Goal: Task Accomplishment & Management: Use online tool/utility

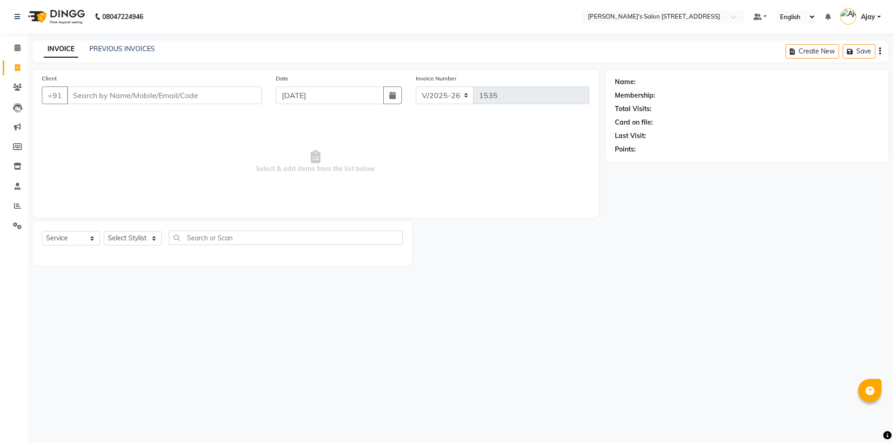
select select "7773"
select select "service"
drag, startPoint x: 373, startPoint y: 166, endPoint x: 314, endPoint y: 155, distance: 60.5
click at [314, 155] on span "Select & add items from the list below" at bounding box center [315, 161] width 547 height 93
click at [390, 170] on span "Select & add items from the list below" at bounding box center [315, 161] width 547 height 93
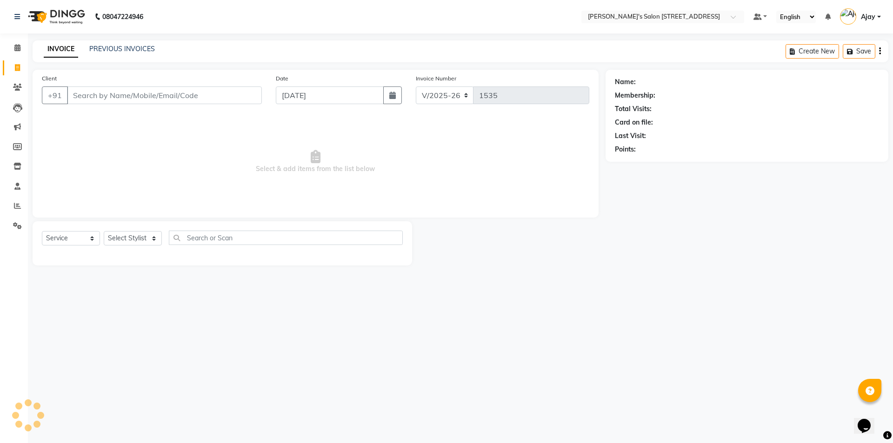
drag, startPoint x: 374, startPoint y: 168, endPoint x: 279, endPoint y: 154, distance: 95.4
click at [279, 154] on span "Select & add items from the list below" at bounding box center [315, 161] width 547 height 93
click at [378, 163] on span "Select & add items from the list below" at bounding box center [315, 161] width 547 height 93
drag, startPoint x: 378, startPoint y: 168, endPoint x: 294, endPoint y: 153, distance: 86.0
click at [294, 153] on span "Select & add items from the list below" at bounding box center [315, 161] width 547 height 93
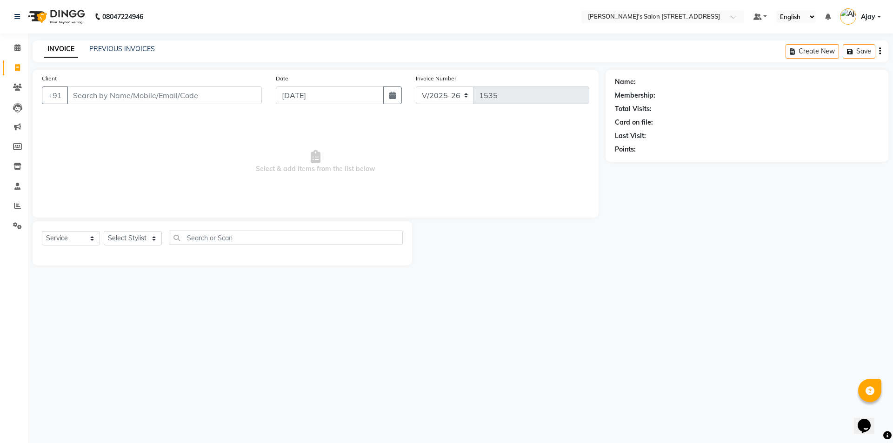
click at [384, 172] on span "Select & add items from the list below" at bounding box center [315, 161] width 547 height 93
drag, startPoint x: 378, startPoint y: 170, endPoint x: 303, endPoint y: 152, distance: 77.4
click at [303, 152] on span "Select & add items from the list below" at bounding box center [315, 161] width 547 height 93
click at [386, 176] on span "Select & add items from the list below" at bounding box center [315, 161] width 547 height 93
drag, startPoint x: 378, startPoint y: 171, endPoint x: 287, endPoint y: 145, distance: 95.3
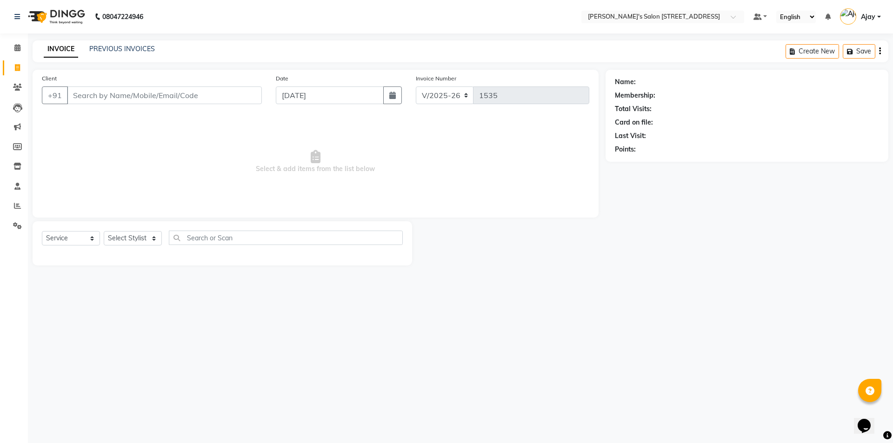
click at [252, 144] on span "Select & add items from the list below" at bounding box center [315, 161] width 547 height 93
click at [397, 181] on span "Select & add items from the list below" at bounding box center [315, 161] width 547 height 93
drag, startPoint x: 373, startPoint y: 169, endPoint x: 299, endPoint y: 148, distance: 76.8
click at [299, 148] on span "Select & add items from the list below" at bounding box center [315, 161] width 547 height 93
click at [382, 177] on span "Select & add items from the list below" at bounding box center [315, 161] width 547 height 93
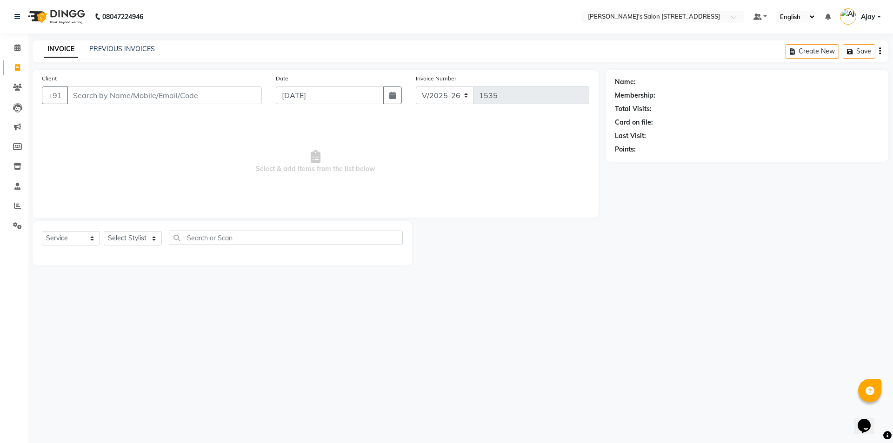
drag, startPoint x: 375, startPoint y: 172, endPoint x: 240, endPoint y: 124, distance: 143.1
click at [240, 124] on span "Select & add items from the list below" at bounding box center [315, 161] width 547 height 93
click at [372, 186] on span "Select & add items from the list below" at bounding box center [315, 161] width 547 height 93
drag, startPoint x: 376, startPoint y: 172, endPoint x: 326, endPoint y: 156, distance: 52.3
click at [326, 156] on span "Select & add items from the list below" at bounding box center [315, 161] width 547 height 93
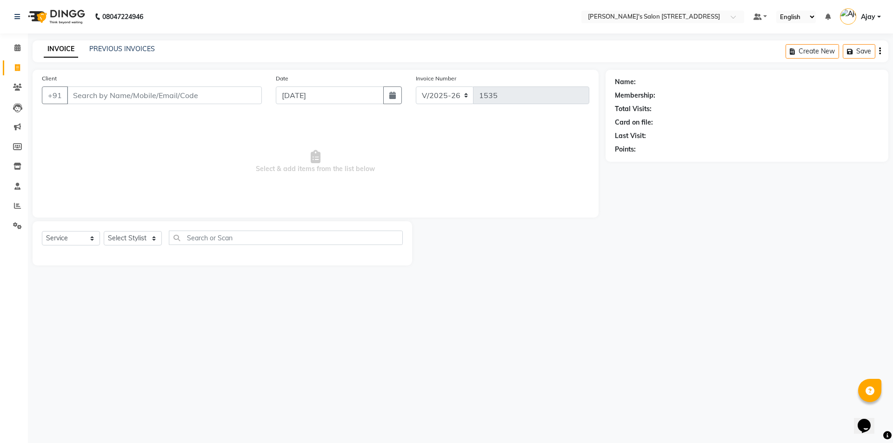
click at [394, 183] on span "Select & add items from the list below" at bounding box center [315, 161] width 547 height 93
drag, startPoint x: 378, startPoint y: 172, endPoint x: 289, endPoint y: 127, distance: 100.4
click at [289, 127] on span "Select & add items from the list below" at bounding box center [315, 161] width 547 height 93
click at [404, 186] on span "Select & add items from the list below" at bounding box center [315, 161] width 547 height 93
drag, startPoint x: 373, startPoint y: 167, endPoint x: 311, endPoint y: 155, distance: 64.0
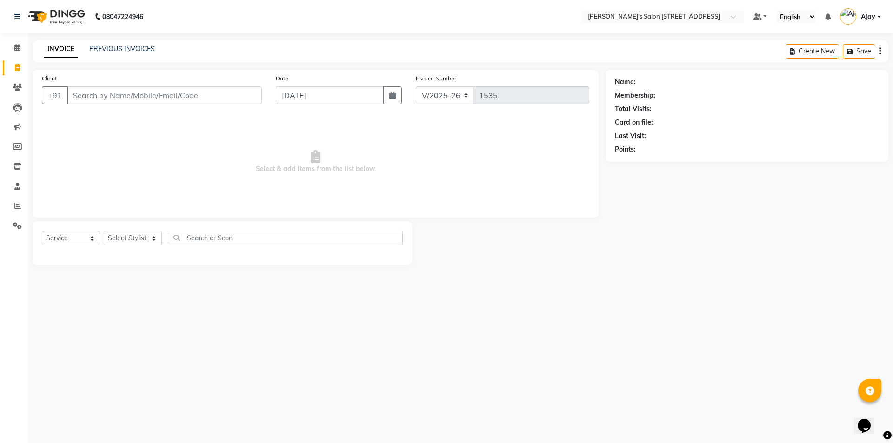
click at [311, 155] on span "Select & add items from the list below" at bounding box center [315, 161] width 547 height 93
click at [388, 178] on span "Select & add items from the list below" at bounding box center [315, 161] width 547 height 93
drag, startPoint x: 371, startPoint y: 166, endPoint x: 268, endPoint y: 137, distance: 107.0
click at [268, 137] on span "Select & add items from the list below" at bounding box center [315, 161] width 547 height 93
click at [390, 175] on span "Select & add items from the list below" at bounding box center [315, 161] width 547 height 93
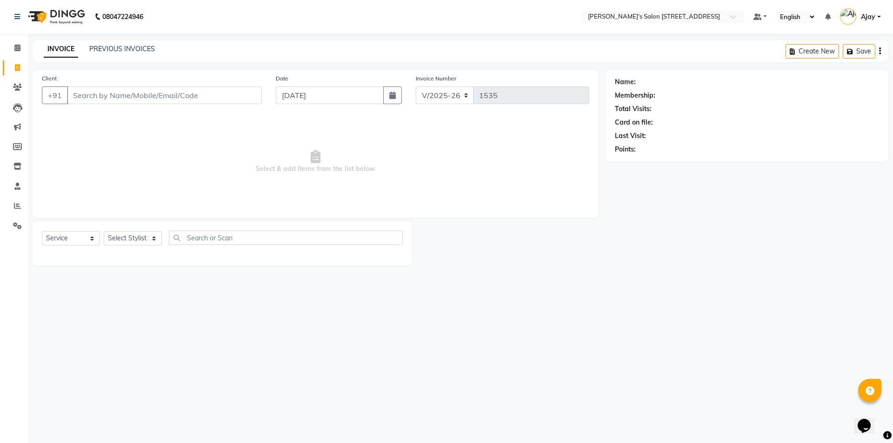
drag, startPoint x: 375, startPoint y: 166, endPoint x: 310, endPoint y: 154, distance: 66.1
click at [310, 154] on span "Select & add items from the list below" at bounding box center [315, 161] width 547 height 93
click at [364, 184] on span "Select & add items from the list below" at bounding box center [315, 161] width 547 height 93
drag, startPoint x: 377, startPoint y: 170, endPoint x: 314, endPoint y: 158, distance: 63.6
click at [314, 158] on span "Select & add items from the list below" at bounding box center [315, 161] width 547 height 93
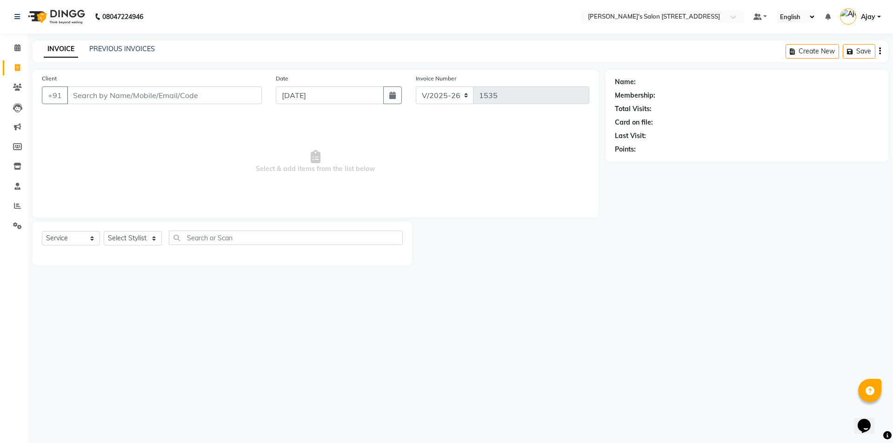
click at [324, 186] on span "Select & add items from the list below" at bounding box center [315, 161] width 547 height 93
drag, startPoint x: 377, startPoint y: 169, endPoint x: 315, endPoint y: 156, distance: 62.7
click at [315, 156] on span "Select & add items from the list below" at bounding box center [315, 161] width 547 height 93
click at [323, 187] on span "Select & add items from the list below" at bounding box center [315, 161] width 547 height 93
drag, startPoint x: 376, startPoint y: 169, endPoint x: 336, endPoint y: 161, distance: 41.1
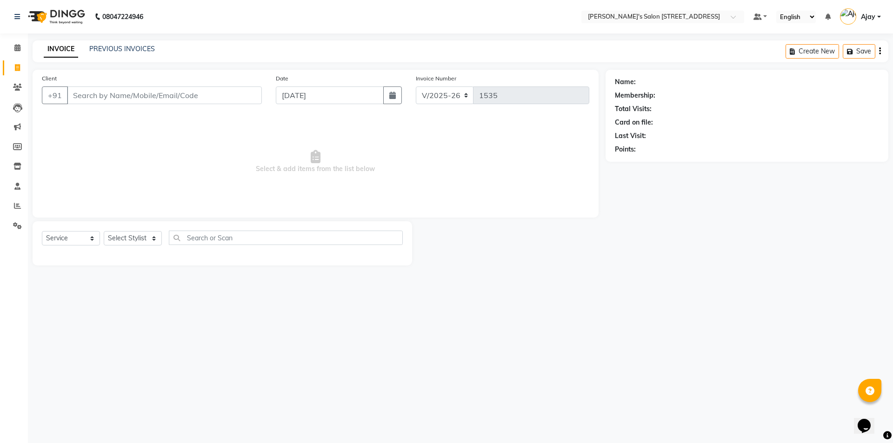
click at [336, 161] on span "Select & add items from the list below" at bounding box center [315, 161] width 547 height 93
click at [346, 201] on span "Select & add items from the list below" at bounding box center [315, 161] width 547 height 93
drag, startPoint x: 376, startPoint y: 171, endPoint x: 308, endPoint y: 144, distance: 73.2
click at [308, 144] on span "Select & add items from the list below" at bounding box center [315, 161] width 547 height 93
click at [325, 186] on span "Select & add items from the list below" at bounding box center [315, 161] width 547 height 93
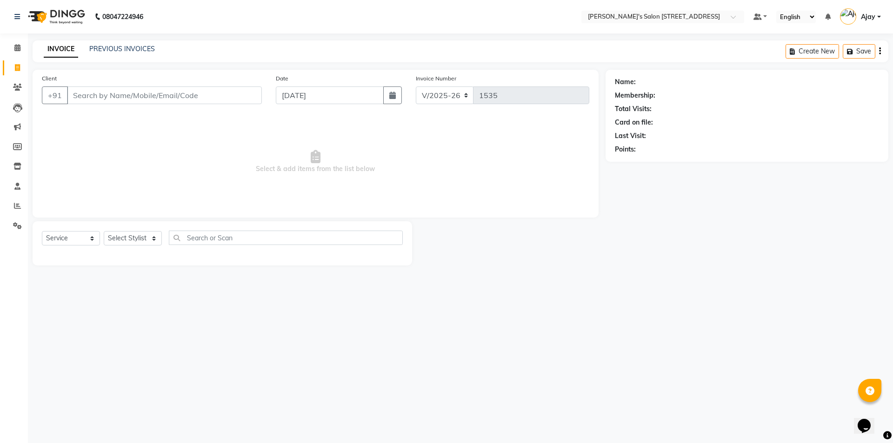
drag, startPoint x: 380, startPoint y: 167, endPoint x: 317, endPoint y: 153, distance: 64.4
click at [317, 153] on span "Select & add items from the list below" at bounding box center [315, 161] width 547 height 93
click at [327, 185] on span "Select & add items from the list below" at bounding box center [315, 161] width 547 height 93
drag, startPoint x: 378, startPoint y: 166, endPoint x: 327, endPoint y: 158, distance: 51.4
click at [327, 158] on span "Select & add items from the list below" at bounding box center [315, 161] width 547 height 93
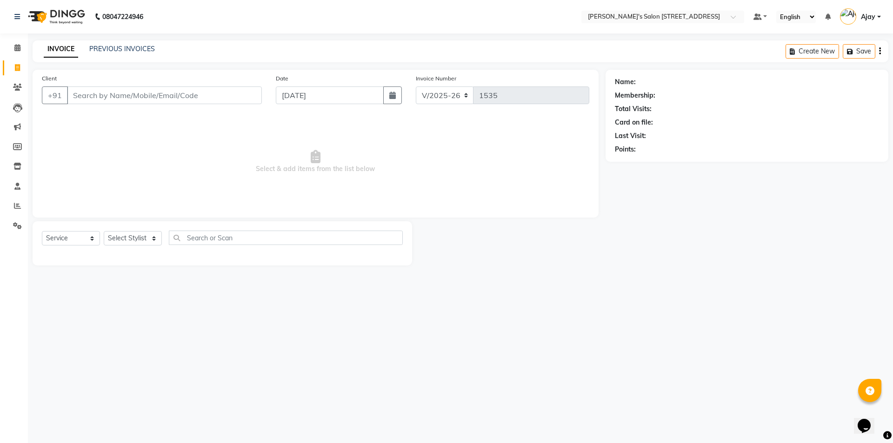
click at [330, 191] on span "Select & add items from the list below" at bounding box center [315, 161] width 547 height 93
drag, startPoint x: 375, startPoint y: 169, endPoint x: 322, endPoint y: 159, distance: 53.5
click at [322, 159] on span "Select & add items from the list below" at bounding box center [315, 161] width 547 height 93
click at [324, 194] on span "Select & add items from the list below" at bounding box center [315, 161] width 547 height 93
drag, startPoint x: 375, startPoint y: 168, endPoint x: 318, endPoint y: 157, distance: 58.6
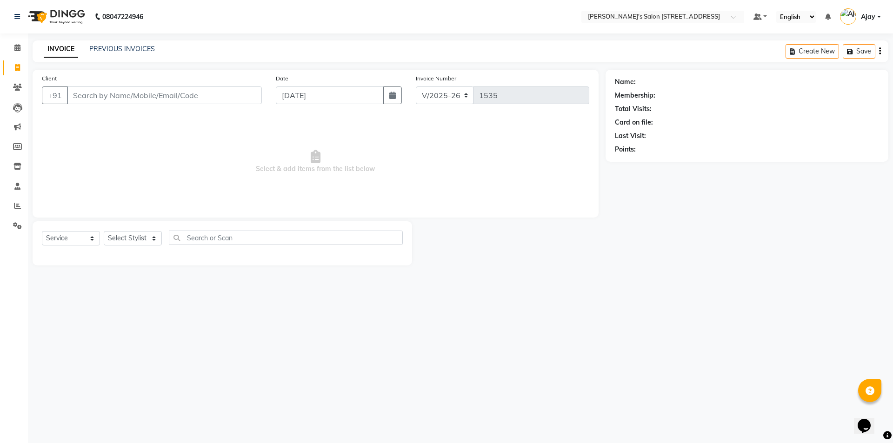
click at [318, 157] on span "Select & add items from the list below" at bounding box center [315, 161] width 547 height 93
click at [339, 190] on span "Select & add items from the list below" at bounding box center [315, 161] width 547 height 93
drag, startPoint x: 379, startPoint y: 168, endPoint x: 313, endPoint y: 158, distance: 66.3
click at [313, 158] on span "Select & add items from the list below" at bounding box center [315, 161] width 547 height 93
click at [318, 185] on span "Select & add items from the list below" at bounding box center [315, 161] width 547 height 93
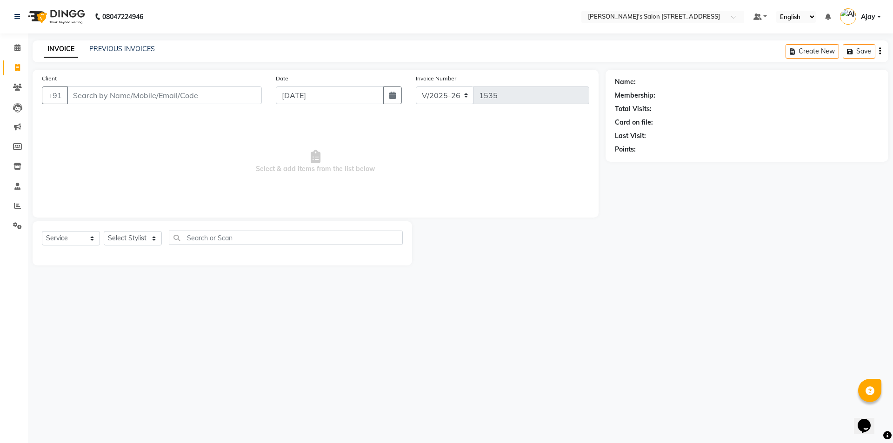
drag, startPoint x: 374, startPoint y: 167, endPoint x: 269, endPoint y: 147, distance: 107.0
click at [260, 147] on span "Select & add items from the list below" at bounding box center [315, 161] width 547 height 93
click at [307, 187] on span "Select & add items from the list below" at bounding box center [315, 161] width 547 height 93
drag, startPoint x: 380, startPoint y: 171, endPoint x: 314, endPoint y: 155, distance: 67.9
click at [314, 155] on span "Select & add items from the list below" at bounding box center [315, 161] width 547 height 93
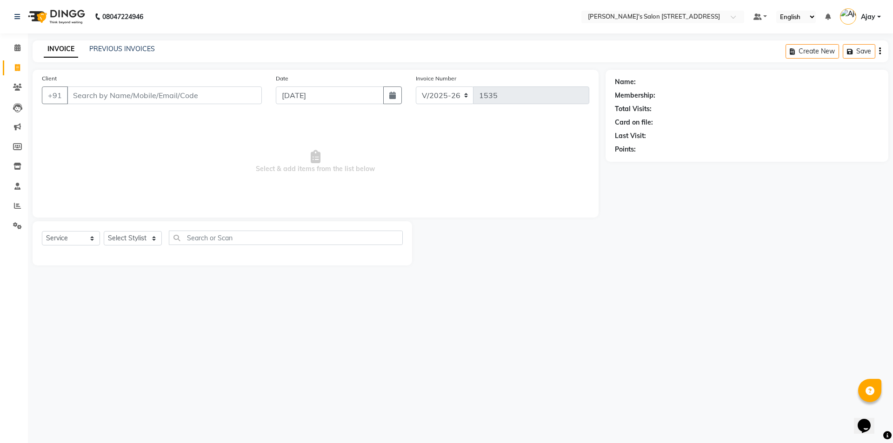
click at [328, 184] on span "Select & add items from the list below" at bounding box center [315, 161] width 547 height 93
drag, startPoint x: 374, startPoint y: 166, endPoint x: 316, endPoint y: 156, distance: 59.5
click at [316, 156] on span "Select & add items from the list below" at bounding box center [315, 161] width 547 height 93
click at [325, 192] on span "Select & add items from the list below" at bounding box center [315, 161] width 547 height 93
drag, startPoint x: 373, startPoint y: 170, endPoint x: 319, endPoint y: 156, distance: 55.8
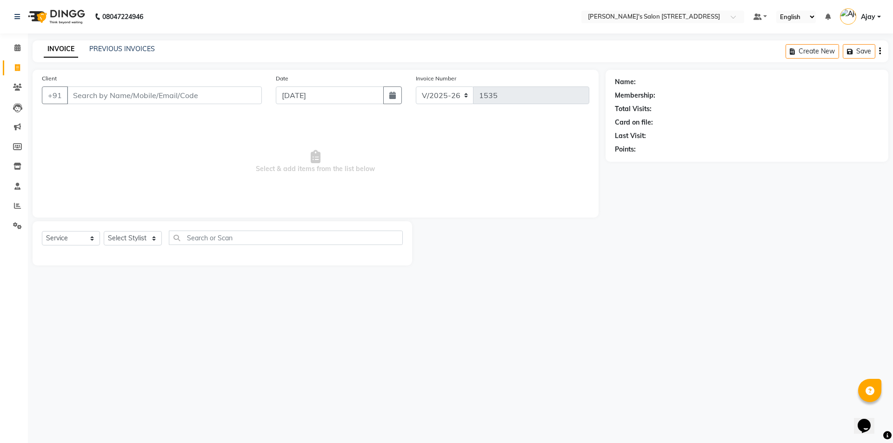
click at [319, 156] on span "Select & add items from the list below" at bounding box center [315, 161] width 547 height 93
click at [325, 179] on span "Select & add items from the list below" at bounding box center [315, 161] width 547 height 93
drag, startPoint x: 375, startPoint y: 171, endPoint x: 318, endPoint y: 158, distance: 58.1
click at [318, 158] on span "Select & add items from the list below" at bounding box center [315, 161] width 547 height 93
click at [332, 185] on span "Select & add items from the list below" at bounding box center [315, 161] width 547 height 93
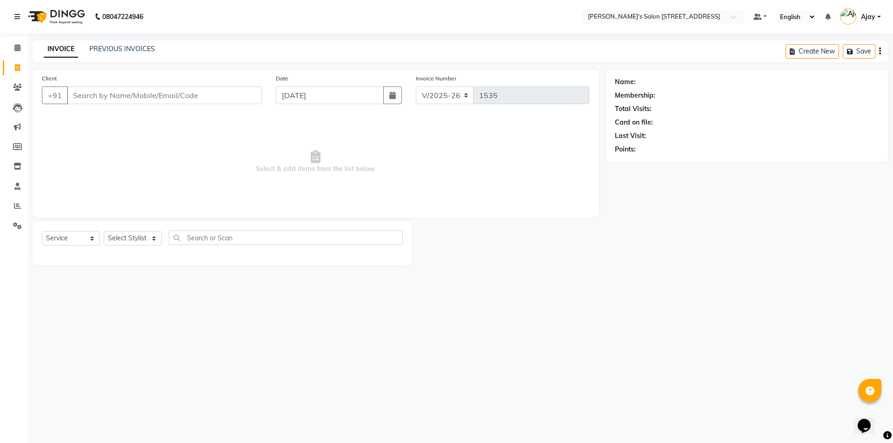
drag, startPoint x: 378, startPoint y: 169, endPoint x: 325, endPoint y: 159, distance: 53.1
click at [325, 159] on span "Select & add items from the list below" at bounding box center [315, 161] width 547 height 93
click at [329, 186] on span "Select & add items from the list below" at bounding box center [315, 161] width 547 height 93
